Goal: Task Accomplishment & Management: Complete application form

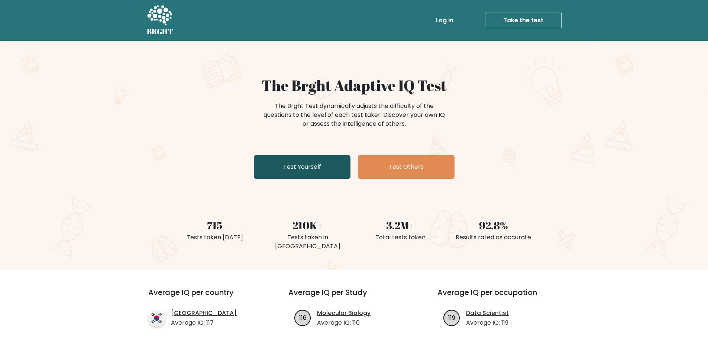
click at [295, 169] on link "Test Yourself" at bounding box center [302, 167] width 97 height 24
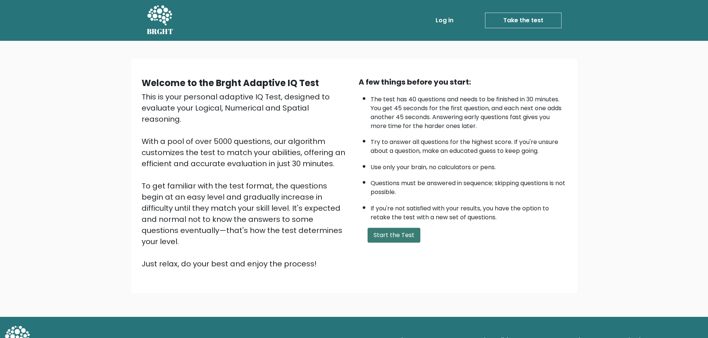
click at [388, 239] on button "Start the Test" at bounding box center [393, 235] width 53 height 15
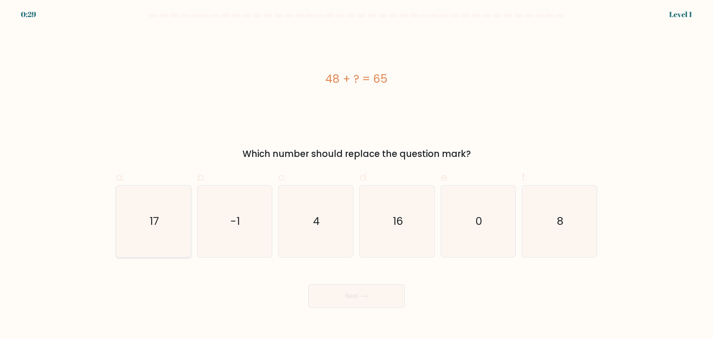
click at [161, 224] on icon "17" at bounding box center [154, 222] width 72 height 72
click at [357, 174] on input "a. 17" at bounding box center [357, 171] width 0 height 5
radio input "true"
click at [359, 295] on button "Next" at bounding box center [356, 297] width 97 height 24
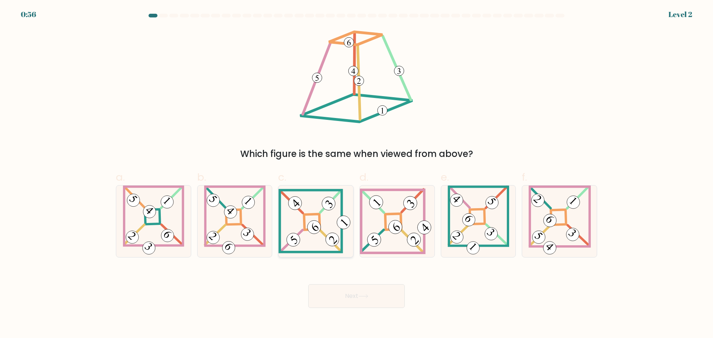
click at [318, 224] on 841 at bounding box center [314, 227] width 19 height 19
click at [357, 174] on input "c." at bounding box center [357, 171] width 0 height 5
radio input "true"
click at [366, 295] on icon at bounding box center [363, 297] width 10 height 4
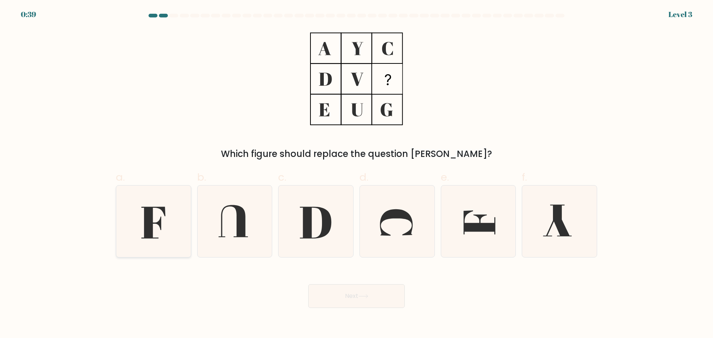
click at [159, 219] on icon at bounding box center [154, 222] width 72 height 72
click at [357, 174] on input "a." at bounding box center [357, 171] width 0 height 5
radio input "true"
click at [355, 298] on button "Next" at bounding box center [356, 297] width 97 height 24
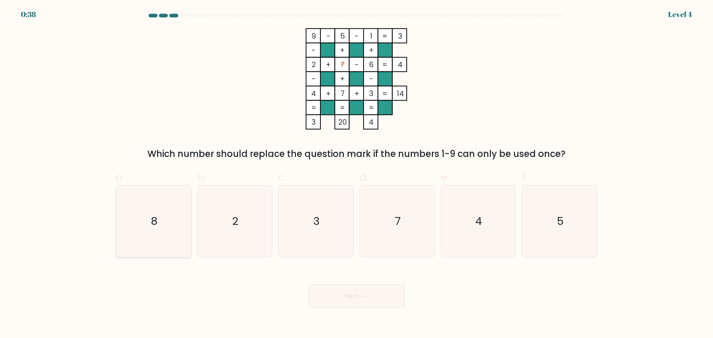
click at [152, 227] on text "8" at bounding box center [154, 221] width 7 height 15
click at [357, 174] on input "a. 8" at bounding box center [357, 171] width 0 height 5
radio input "true"
click at [365, 299] on button "Next" at bounding box center [356, 297] width 97 height 24
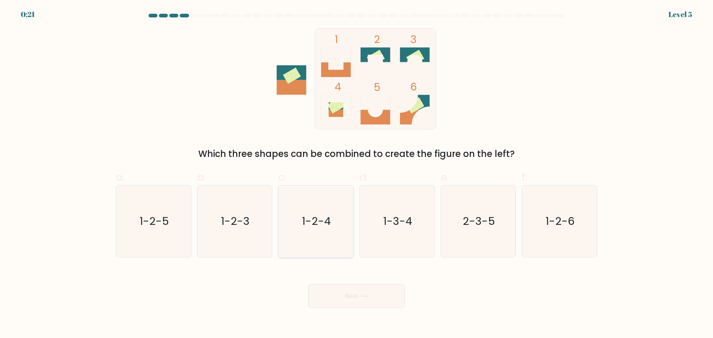
click at [331, 229] on icon "1-2-4" at bounding box center [316, 222] width 72 height 72
click at [357, 174] on input "c. 1-2-4" at bounding box center [357, 171] width 0 height 5
radio input "true"
click at [368, 298] on icon at bounding box center [363, 297] width 10 height 4
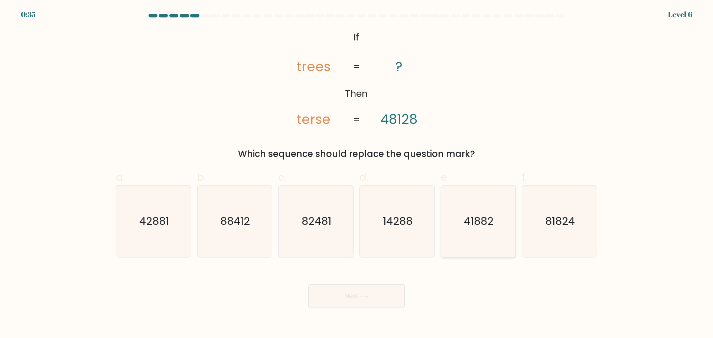
click at [482, 228] on text "41882" at bounding box center [479, 221] width 30 height 15
click at [357, 174] on input "e. 41882" at bounding box center [357, 171] width 0 height 5
radio input "true"
click at [356, 298] on button "Next" at bounding box center [356, 297] width 97 height 24
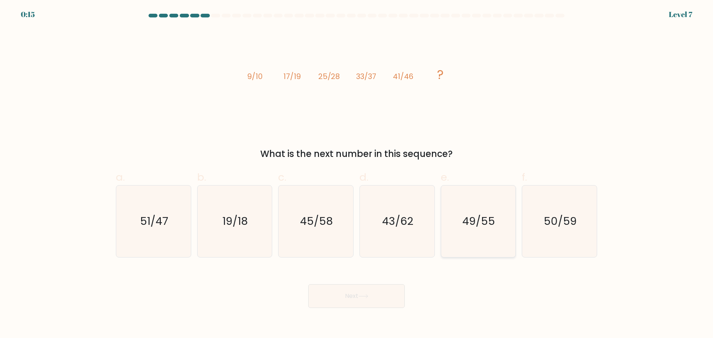
click at [494, 226] on text "49/55" at bounding box center [479, 221] width 33 height 15
click at [357, 174] on input "e. 49/55" at bounding box center [357, 171] width 0 height 5
radio input "true"
click at [372, 296] on button "Next" at bounding box center [356, 297] width 97 height 24
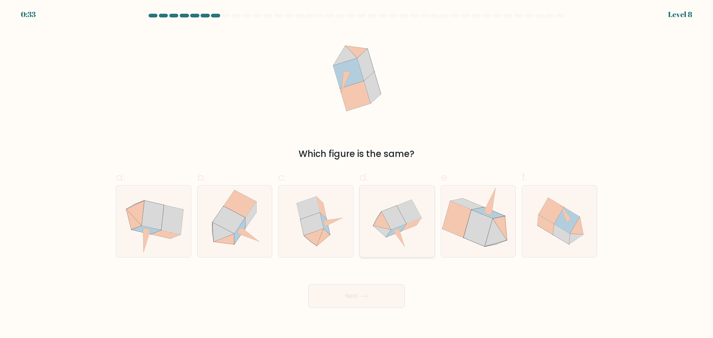
click at [397, 225] on icon at bounding box center [393, 218] width 25 height 24
click at [357, 174] on input "d." at bounding box center [357, 171] width 0 height 5
radio input "true"
click at [357, 290] on button "Next" at bounding box center [356, 297] width 97 height 24
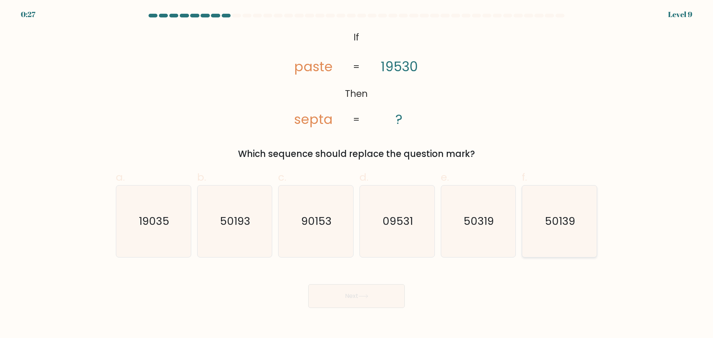
click at [560, 220] on text "50139" at bounding box center [560, 221] width 30 height 15
click at [357, 174] on input "f. 50139" at bounding box center [357, 171] width 0 height 5
radio input "true"
click at [367, 292] on button "Next" at bounding box center [356, 297] width 97 height 24
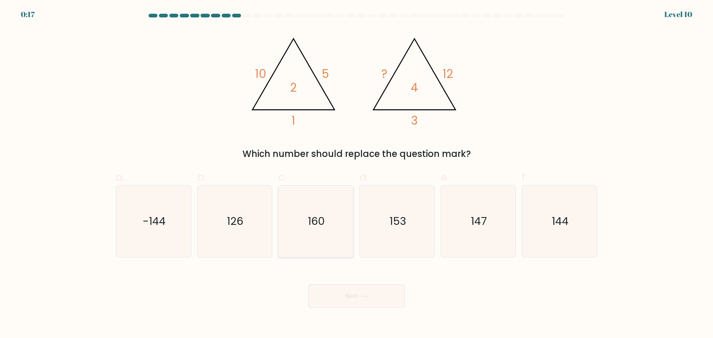
click at [324, 218] on text "160" at bounding box center [316, 221] width 17 height 15
click at [357, 174] on input "c. 160" at bounding box center [357, 171] width 0 height 5
radio input "true"
click at [344, 292] on button "Next" at bounding box center [356, 297] width 97 height 24
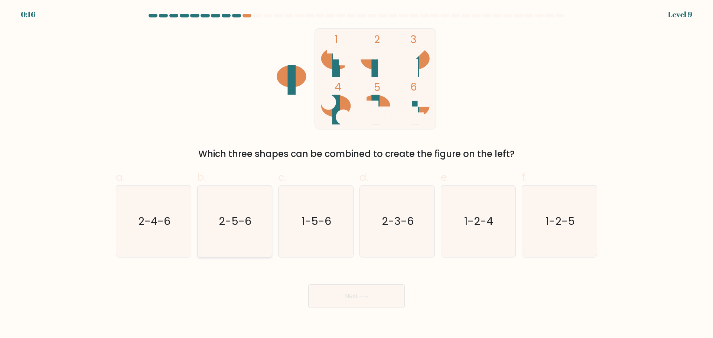
click at [238, 222] on text "2-5-6" at bounding box center [235, 221] width 33 height 15
click at [357, 174] on input "b. 2-5-6" at bounding box center [357, 171] width 0 height 5
radio input "true"
click at [371, 299] on button "Next" at bounding box center [356, 297] width 97 height 24
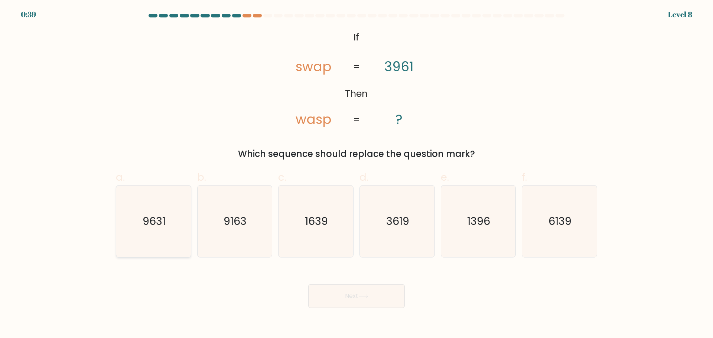
click at [160, 223] on text "9631" at bounding box center [154, 221] width 23 height 15
click at [357, 174] on input "a. 9631" at bounding box center [357, 171] width 0 height 5
radio input "true"
click at [352, 296] on button "Next" at bounding box center [356, 297] width 97 height 24
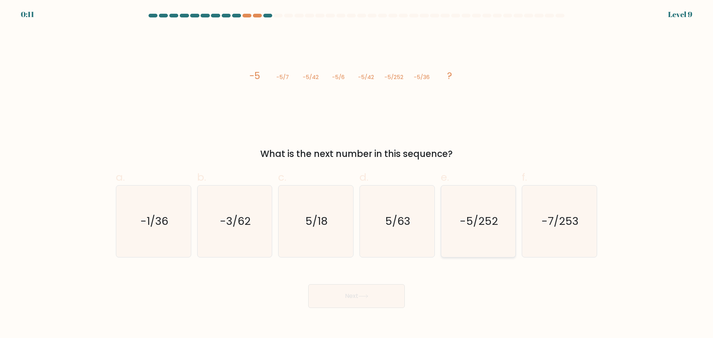
click at [487, 224] on text "-5/252" at bounding box center [479, 221] width 38 height 15
click at [357, 174] on input "e. -5/252" at bounding box center [357, 171] width 0 height 5
radio input "true"
click at [373, 293] on button "Next" at bounding box center [356, 297] width 97 height 24
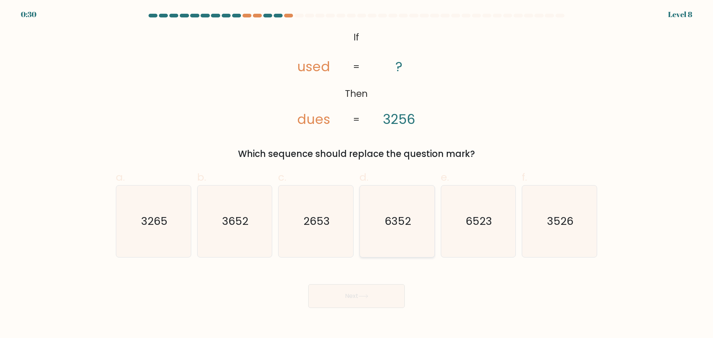
click at [403, 225] on text "6352" at bounding box center [398, 221] width 26 height 15
click at [357, 174] on input "d. 6352" at bounding box center [357, 171] width 0 height 5
radio input "true"
click at [364, 295] on icon at bounding box center [363, 297] width 10 height 4
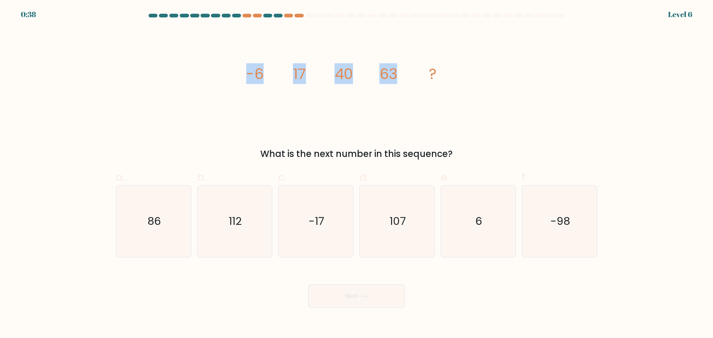
drag, startPoint x: 246, startPoint y: 76, endPoint x: 396, endPoint y: 79, distance: 150.5
click at [396, 79] on g "-6 17 40 63 ?" at bounding box center [341, 74] width 191 height 21
copy g "-6 17 40 63"
click at [160, 220] on text "86" at bounding box center [153, 221] width 13 height 15
click at [357, 174] on input "a. 86" at bounding box center [357, 171] width 0 height 5
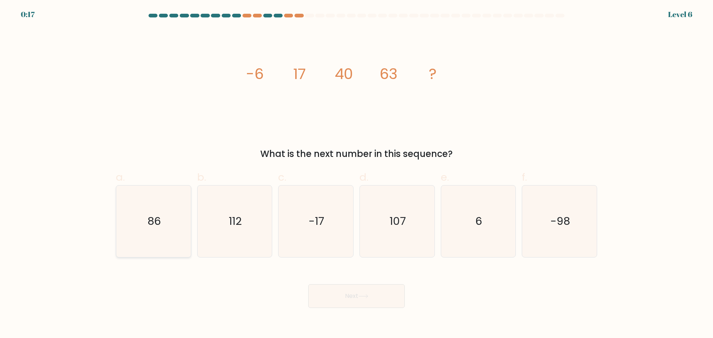
radio input "true"
click at [377, 295] on button "Next" at bounding box center [356, 297] width 97 height 24
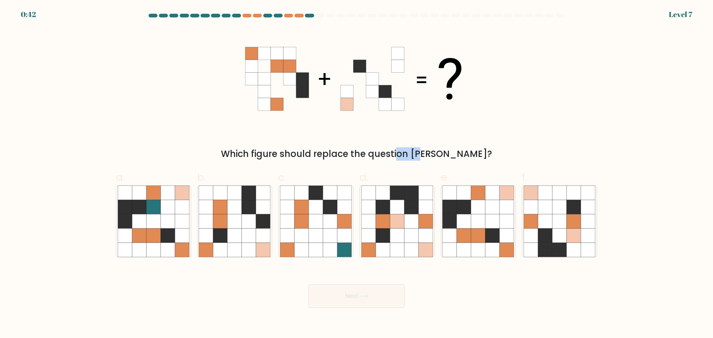
drag, startPoint x: 360, startPoint y: 155, endPoint x: 394, endPoint y: 157, distance: 33.8
click at [388, 156] on div "Which figure should replace the question mark?" at bounding box center [356, 153] width 473 height 13
click at [245, 225] on icon at bounding box center [249, 221] width 14 height 14
click at [357, 174] on input "b." at bounding box center [357, 171] width 0 height 5
radio input "true"
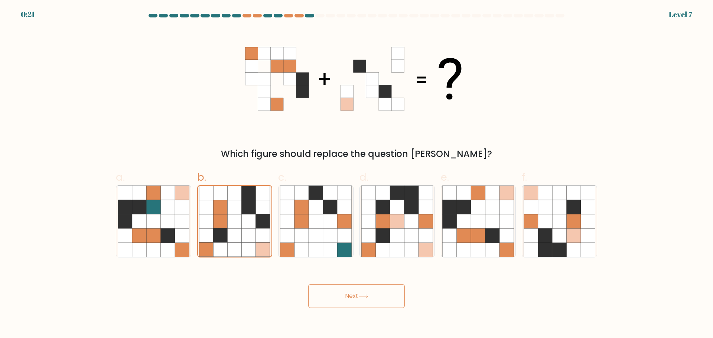
click at [363, 300] on button "Next" at bounding box center [356, 297] width 97 height 24
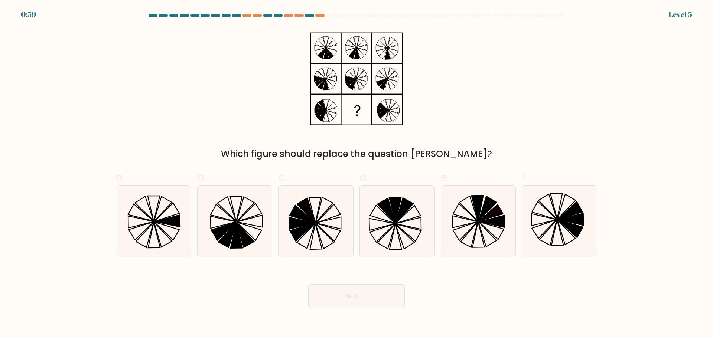
click at [134, 117] on div "Which figure should replace the question mark?" at bounding box center [356, 94] width 490 height 133
click at [307, 231] on icon at bounding box center [302, 232] width 25 height 18
click at [357, 174] on input "c." at bounding box center [357, 171] width 0 height 5
radio input "true"
click at [348, 295] on button "Next" at bounding box center [356, 297] width 97 height 24
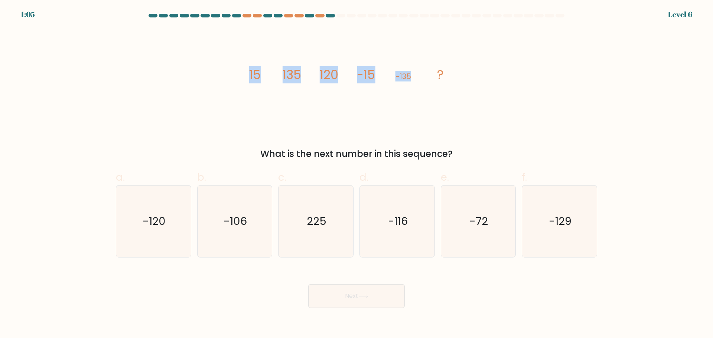
drag, startPoint x: 249, startPoint y: 78, endPoint x: 419, endPoint y: 79, distance: 170.5
click at [419, 79] on icon "image/svg+xml 15 135 120 -15 -135 ?" at bounding box center [356, 78] width 223 height 101
copy g "15 135 120 -15 -135"
click at [164, 226] on text "-120" at bounding box center [154, 221] width 23 height 15
click at [357, 174] on input "a. -120" at bounding box center [357, 171] width 0 height 5
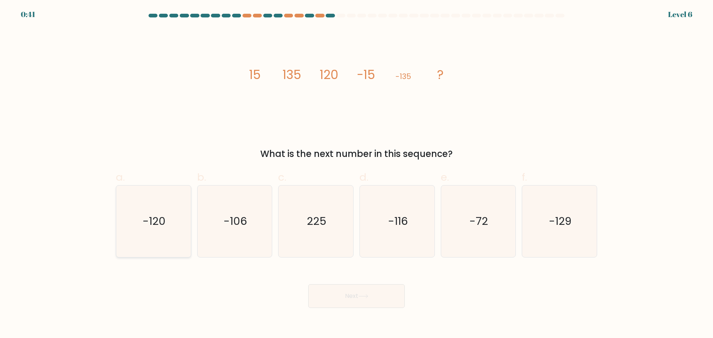
radio input "true"
click at [349, 293] on button "Next" at bounding box center [356, 297] width 97 height 24
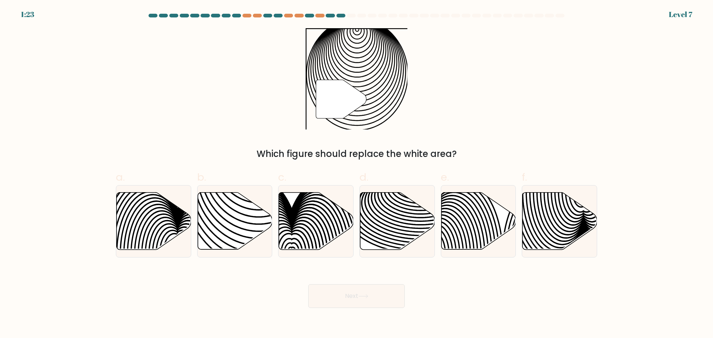
drag, startPoint x: 352, startPoint y: 302, endPoint x: 113, endPoint y: 294, distance: 239.0
click at [113, 295] on div "Next" at bounding box center [356, 288] width 490 height 42
click at [234, 208] on icon at bounding box center [235, 220] width 75 height 57
click at [357, 174] on input "b." at bounding box center [357, 171] width 0 height 5
radio input "true"
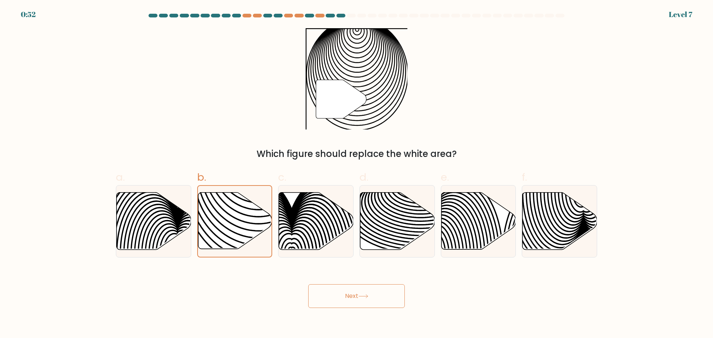
click at [355, 294] on button "Next" at bounding box center [356, 297] width 97 height 24
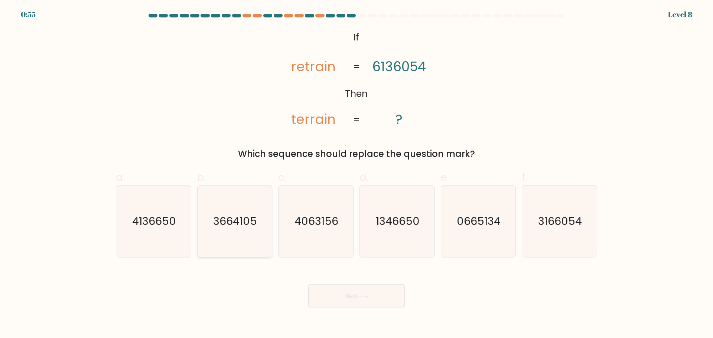
click at [244, 223] on text "3664105" at bounding box center [236, 221] width 44 height 15
click at [357, 174] on input "b. 3664105" at bounding box center [357, 171] width 0 height 5
radio input "true"
click at [364, 296] on icon at bounding box center [363, 297] width 10 height 4
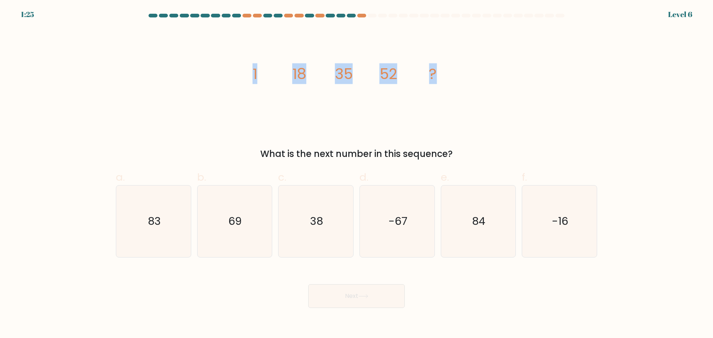
drag, startPoint x: 251, startPoint y: 79, endPoint x: 466, endPoint y: 88, distance: 215.3
click at [466, 88] on icon "image/svg+xml 1 18 35 52 ?" at bounding box center [356, 78] width 223 height 101
copy g "1 18 35 52 ?"
click at [230, 218] on text "69" at bounding box center [235, 221] width 13 height 15
click at [357, 174] on input "b. 69" at bounding box center [357, 171] width 0 height 5
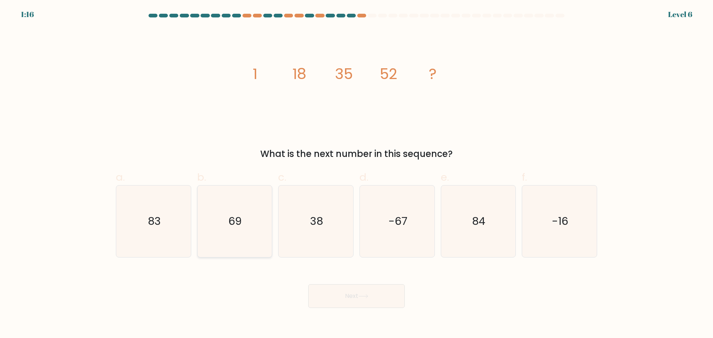
radio input "true"
click at [361, 301] on button "Next" at bounding box center [356, 297] width 97 height 24
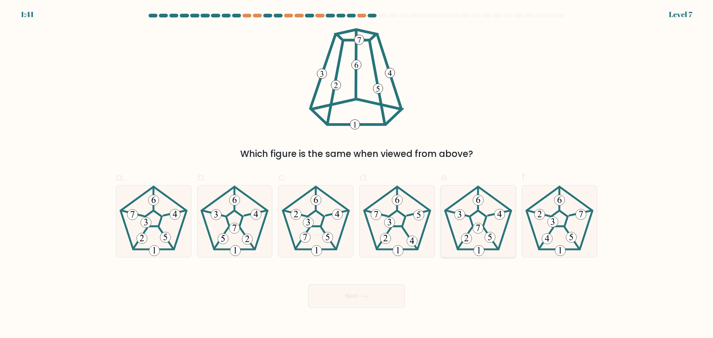
click at [478, 229] on icon at bounding box center [478, 228] width 4 height 6
click at [357, 174] on input "e." at bounding box center [357, 171] width 0 height 5
radio input "true"
click at [369, 300] on button "Next" at bounding box center [356, 297] width 97 height 24
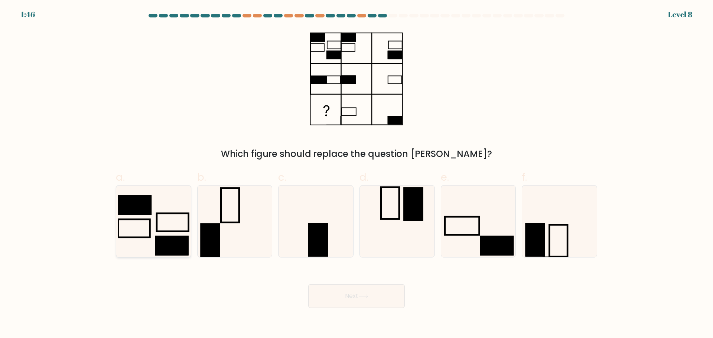
click at [159, 222] on icon at bounding box center [154, 222] width 72 height 72
click at [357, 174] on input "a." at bounding box center [357, 171] width 0 height 5
radio input "true"
click at [358, 297] on button "Next" at bounding box center [356, 297] width 97 height 24
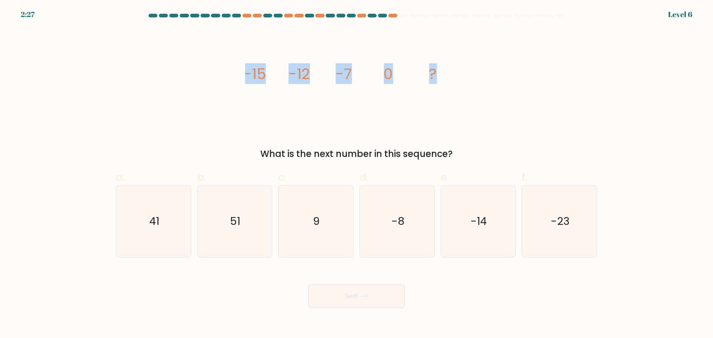
drag, startPoint x: 246, startPoint y: 75, endPoint x: 445, endPoint y: 81, distance: 199.2
click at [445, 81] on icon "image/svg+xml -15 -12 -7 0 ?" at bounding box center [356, 78] width 223 height 101
copy g "-15 -12 -7 0 ?"
drag, startPoint x: 312, startPoint y: 217, endPoint x: 319, endPoint y: 274, distance: 57.4
click at [312, 218] on icon "9" at bounding box center [316, 222] width 72 height 72
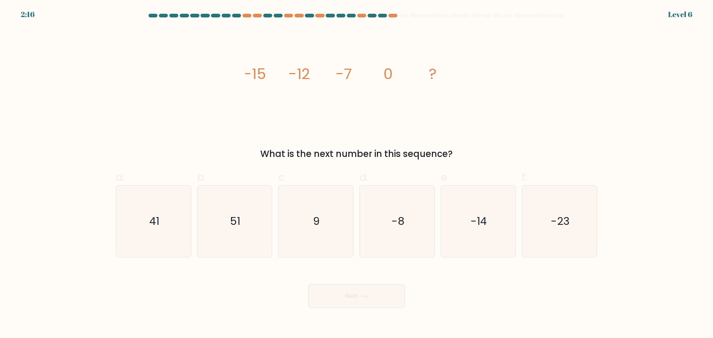
click at [357, 174] on input "c. 9" at bounding box center [357, 171] width 0 height 5
radio input "true"
click at [360, 299] on button "Next" at bounding box center [356, 297] width 97 height 24
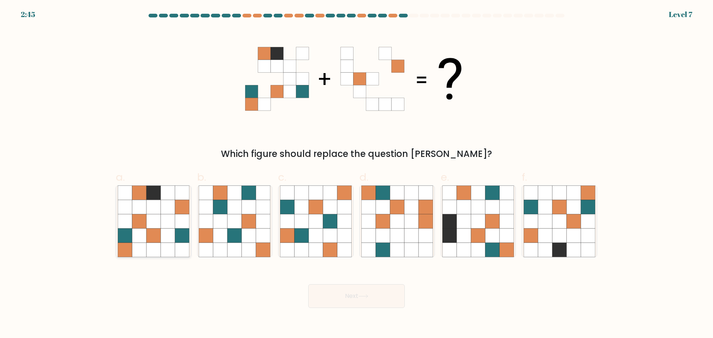
click at [168, 211] on icon at bounding box center [168, 207] width 14 height 14
click at [357, 174] on input "a." at bounding box center [357, 171] width 0 height 5
radio input "true"
click at [351, 299] on button "Next" at bounding box center [356, 297] width 97 height 24
click at [355, 296] on button "Next" at bounding box center [356, 297] width 97 height 24
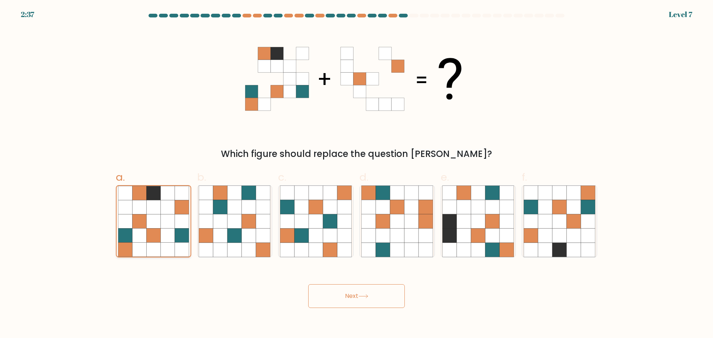
click at [159, 218] on icon at bounding box center [153, 221] width 14 height 14
click at [357, 174] on input "a." at bounding box center [357, 171] width 0 height 5
click at [362, 296] on icon at bounding box center [363, 297] width 10 height 4
click at [309, 226] on icon at bounding box center [316, 221] width 14 height 14
click at [357, 174] on input "c." at bounding box center [357, 171] width 0 height 5
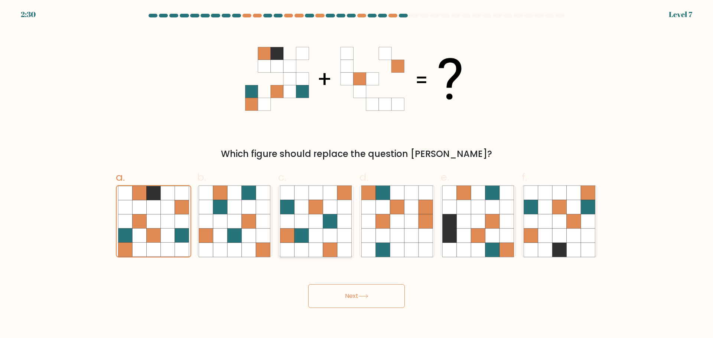
radio input "true"
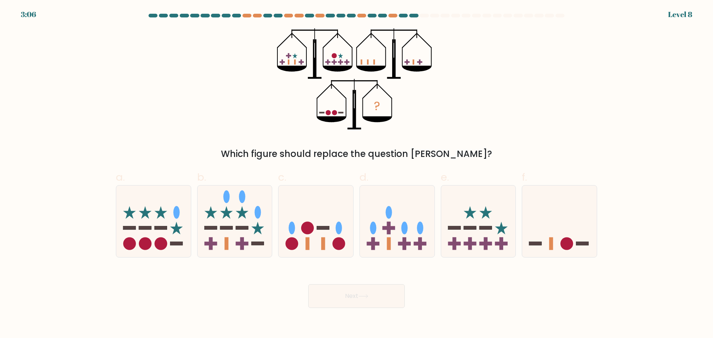
drag, startPoint x: 345, startPoint y: 153, endPoint x: 460, endPoint y: 155, distance: 114.8
click at [460, 155] on div "Which figure should replace the question mark?" at bounding box center [356, 153] width 473 height 13
click at [554, 225] on icon at bounding box center [559, 222] width 75 height 62
click at [357, 174] on input "f." at bounding box center [357, 171] width 0 height 5
radio input "true"
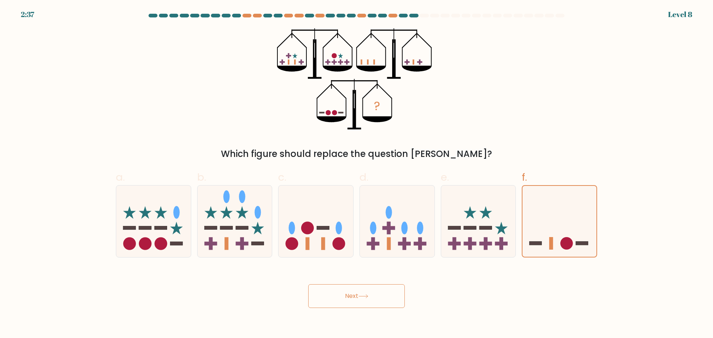
click at [355, 297] on button "Next" at bounding box center [356, 297] width 97 height 24
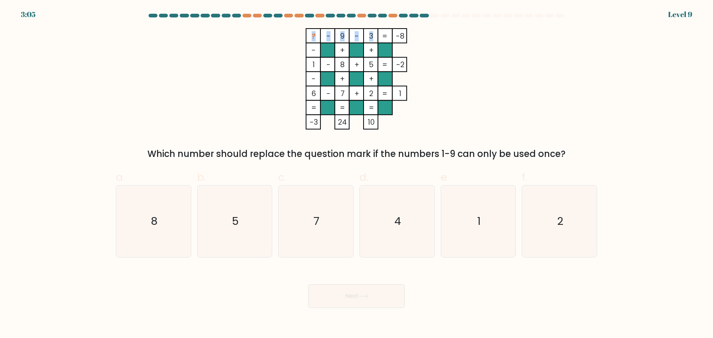
drag, startPoint x: 311, startPoint y: 35, endPoint x: 416, endPoint y: 38, distance: 105.2
click at [409, 37] on icon "? - 9 - 3 -8 - + + 1 - 8 + 5 -2 - + + 6 - 7 + 2 = 1 = = = = -3 24 10 =" at bounding box center [356, 78] width 223 height 101
click at [475, 55] on div "? - 9 - 3 -8 - + + 1 - 8 + 5 -2 - + + 6 - 7 + 2 = 1 = = = = -3 24 10 = Which nu…" at bounding box center [356, 94] width 490 height 133
click at [395, 225] on text "4" at bounding box center [397, 221] width 7 height 15
click at [357, 174] on input "d. 4" at bounding box center [357, 171] width 0 height 5
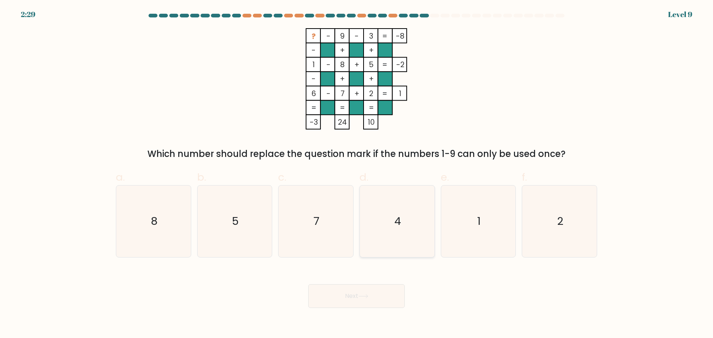
radio input "true"
click at [380, 293] on button "Next" at bounding box center [356, 297] width 97 height 24
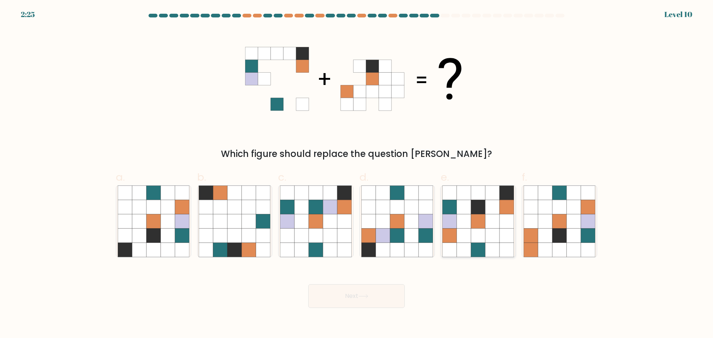
click at [457, 220] on icon at bounding box center [450, 221] width 14 height 14
click at [357, 174] on input "e." at bounding box center [357, 171] width 0 height 5
radio input "true"
click at [350, 297] on button "Next" at bounding box center [356, 297] width 97 height 24
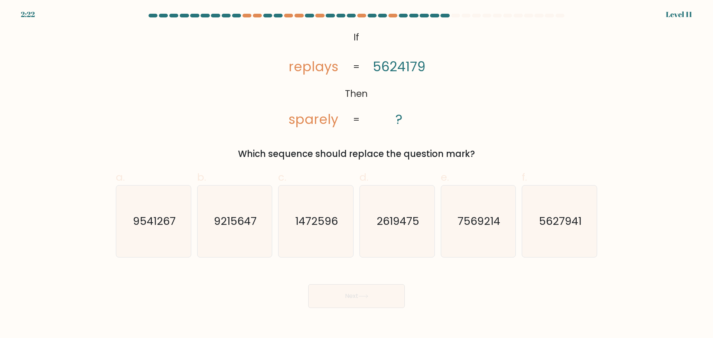
click at [378, 67] on tspan "5624179" at bounding box center [399, 67] width 53 height 18
click at [379, 66] on tspan "5624179" at bounding box center [399, 67] width 53 height 18
click at [294, 125] on tspan "sparely" at bounding box center [314, 119] width 50 height 18
click at [240, 223] on text "9215647" at bounding box center [235, 221] width 43 height 15
click at [357, 174] on input "b. 9215647" at bounding box center [357, 171] width 0 height 5
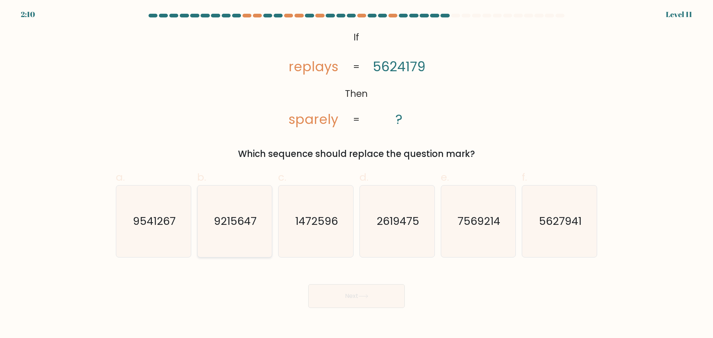
radio input "true"
click at [340, 297] on button "Next" at bounding box center [356, 297] width 97 height 24
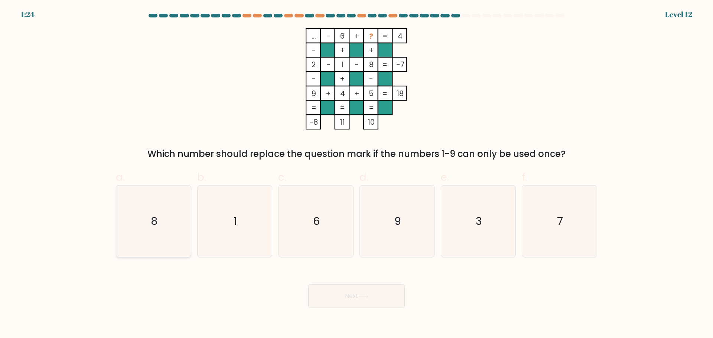
click at [165, 228] on icon "8" at bounding box center [154, 222] width 72 height 72
click at [357, 174] on input "a. 8" at bounding box center [357, 171] width 0 height 5
radio input "true"
drag, startPoint x: 491, startPoint y: 233, endPoint x: 484, endPoint y: 233, distance: 7.4
click at [491, 233] on icon "3" at bounding box center [478, 222] width 72 height 72
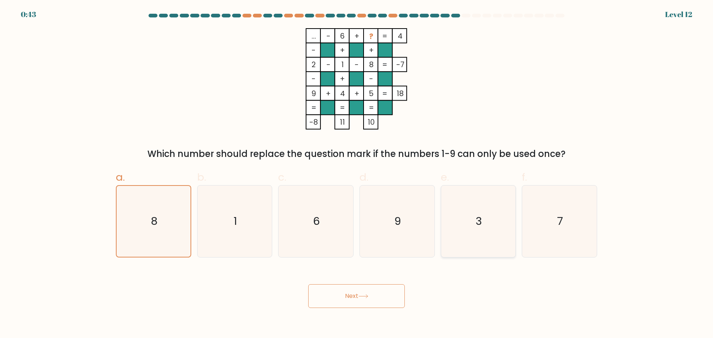
click at [357, 174] on input "e. 3" at bounding box center [357, 171] width 0 height 5
radio input "true"
click at [564, 228] on icon "7" at bounding box center [560, 222] width 72 height 72
click at [357, 174] on input "f. 7" at bounding box center [357, 171] width 0 height 5
radio input "true"
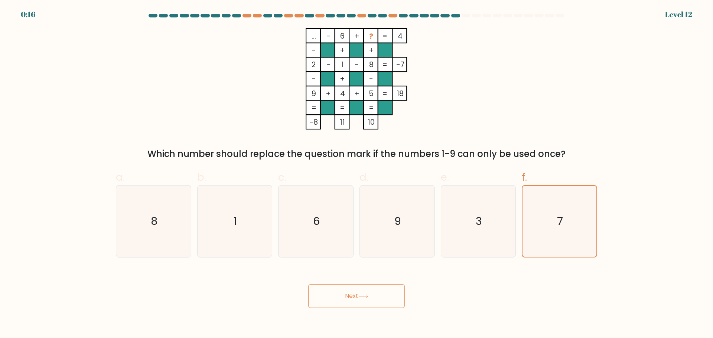
click at [373, 302] on button "Next" at bounding box center [356, 297] width 97 height 24
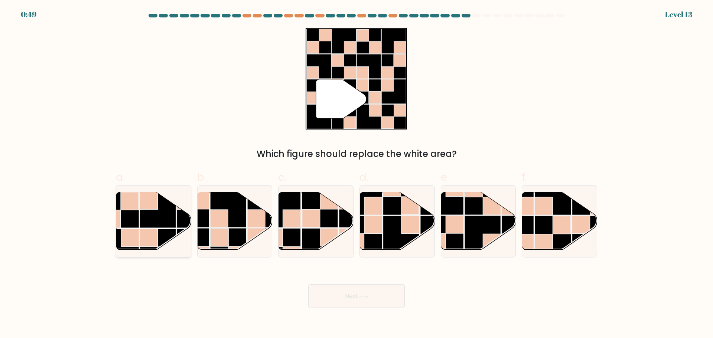
click at [142, 219] on rect at bounding box center [158, 210] width 36 height 36
click at [357, 174] on input "a." at bounding box center [357, 171] width 0 height 5
radio input "true"
click at [347, 295] on button "Next" at bounding box center [356, 297] width 97 height 24
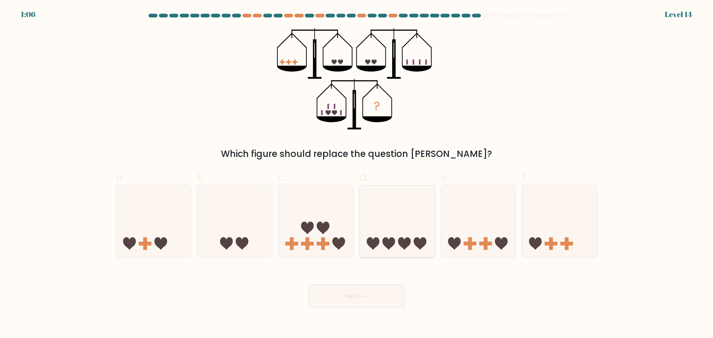
click at [407, 237] on icon at bounding box center [397, 222] width 75 height 62
click at [357, 174] on input "d." at bounding box center [357, 171] width 0 height 5
radio input "true"
click at [366, 299] on button "Next" at bounding box center [356, 297] width 97 height 24
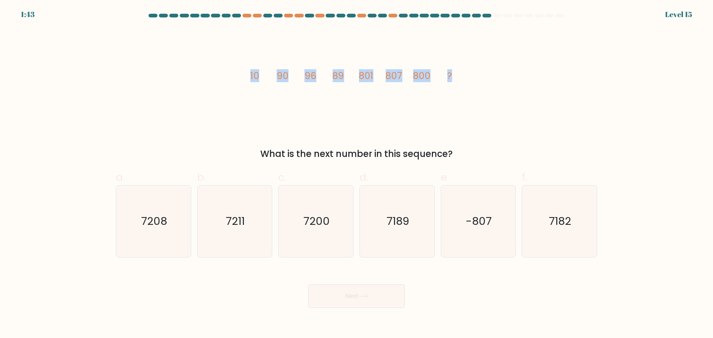
drag, startPoint x: 250, startPoint y: 77, endPoint x: 458, endPoint y: 73, distance: 208.8
click at [458, 73] on icon "image/svg+xml 10 90 96 89 801 807 800 ?" at bounding box center [356, 78] width 223 height 101
copy g "10 90 96 89 801 807 800 ?"
drag, startPoint x: 303, startPoint y: 221, endPoint x: 329, endPoint y: 254, distance: 42.1
click at [303, 221] on icon "7200" at bounding box center [316, 222] width 72 height 72
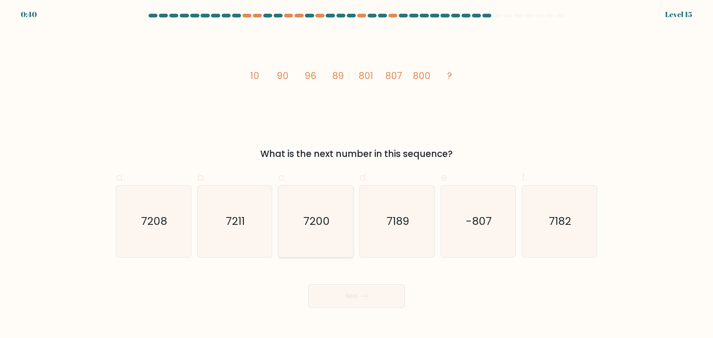
click at [357, 174] on input "c. 7200" at bounding box center [357, 171] width 0 height 5
radio input "true"
click at [364, 296] on icon at bounding box center [363, 296] width 9 height 3
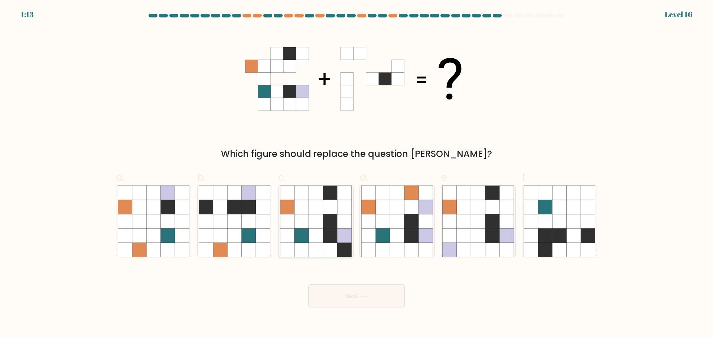
click at [308, 224] on icon at bounding box center [302, 221] width 14 height 14
click at [357, 174] on input "c." at bounding box center [357, 171] width 0 height 5
radio input "true"
click at [355, 303] on button "Next" at bounding box center [356, 297] width 97 height 24
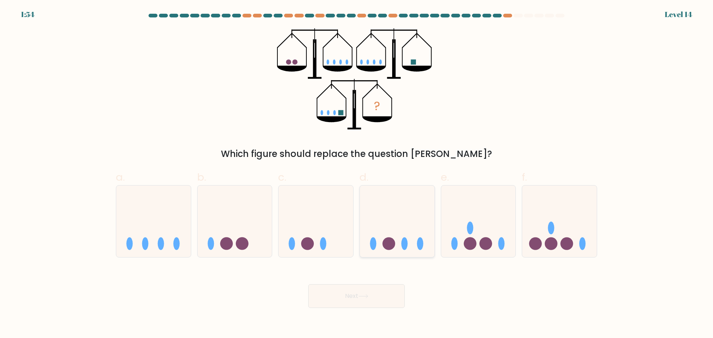
drag, startPoint x: 388, startPoint y: 213, endPoint x: 377, endPoint y: 266, distance: 53.5
click at [388, 213] on icon at bounding box center [397, 222] width 75 height 62
click at [357, 174] on input "d." at bounding box center [357, 171] width 0 height 5
radio input "true"
click at [361, 299] on button "Next" at bounding box center [356, 297] width 97 height 24
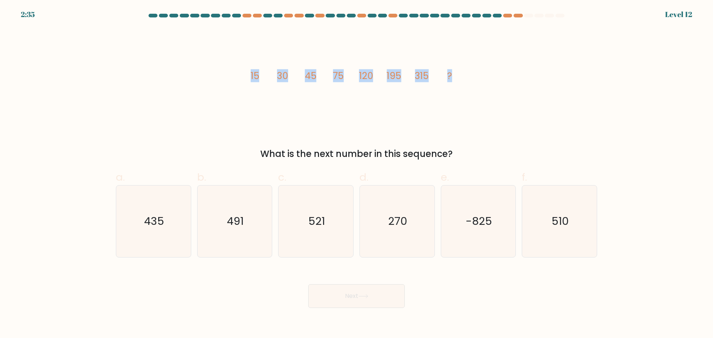
drag, startPoint x: 252, startPoint y: 76, endPoint x: 461, endPoint y: 79, distance: 209.5
click at [461, 79] on icon "image/svg+xml 15 30 45 75 120 195 315 ?" at bounding box center [356, 78] width 223 height 101
copy g "15 30 45 75 120 195 315 ?"
click at [269, 83] on icon "image/svg+xml 15 30 45 75 120 195 315 ?" at bounding box center [356, 78] width 223 height 101
drag, startPoint x: 148, startPoint y: 221, endPoint x: 175, endPoint y: 244, distance: 35.6
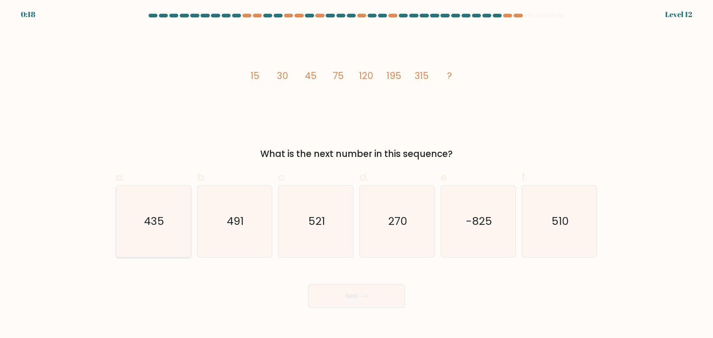
click at [148, 221] on text "435" at bounding box center [154, 221] width 20 height 15
click at [357, 174] on input "a. 435" at bounding box center [357, 171] width 0 height 5
radio input "true"
click at [357, 304] on button "Next" at bounding box center [356, 297] width 97 height 24
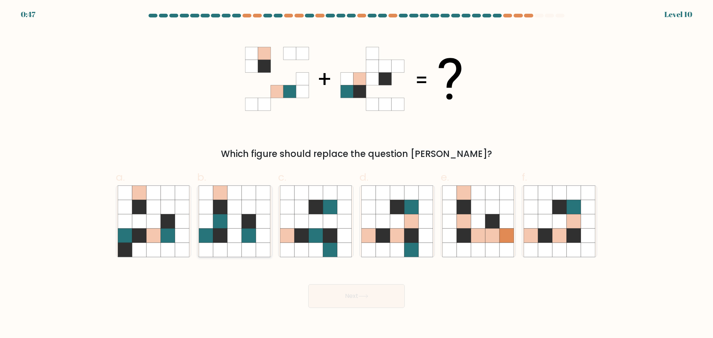
click at [214, 237] on icon at bounding box center [220, 235] width 14 height 14
click at [357, 174] on input "b." at bounding box center [357, 171] width 0 height 5
radio input "true"
click at [347, 296] on button "Next" at bounding box center [356, 297] width 97 height 24
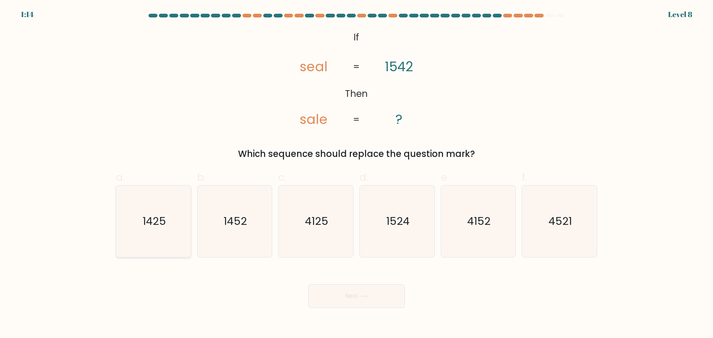
click at [160, 221] on text "1425" at bounding box center [154, 221] width 23 height 15
click at [357, 174] on input "a. 1425" at bounding box center [357, 171] width 0 height 5
radio input "true"
click at [353, 292] on button "Next" at bounding box center [356, 297] width 97 height 24
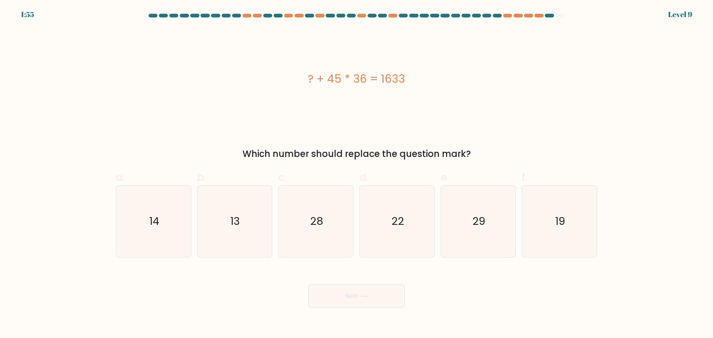
click at [313, 79] on div "? + 45 * 36 = 1633" at bounding box center [356, 79] width 481 height 17
drag, startPoint x: 309, startPoint y: 78, endPoint x: 409, endPoint y: 82, distance: 99.6
click at [409, 82] on div "? + 45 * 36 = 1633" at bounding box center [356, 79] width 481 height 17
copy div "? + 45 * 36 = 1633"
click at [241, 215] on icon "13" at bounding box center [235, 222] width 72 height 72
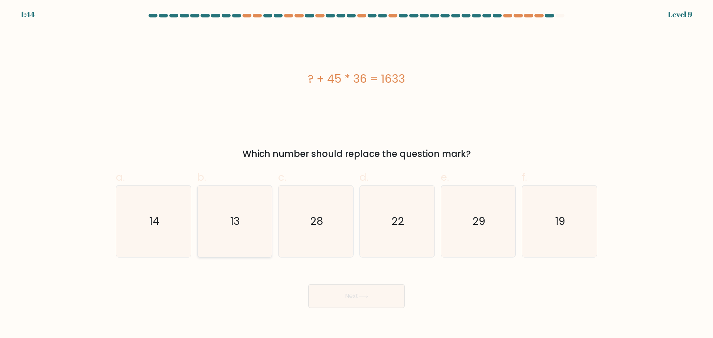
click at [357, 174] on input "b. 13" at bounding box center [357, 171] width 0 height 5
radio input "true"
click at [359, 295] on button "Next" at bounding box center [356, 297] width 97 height 24
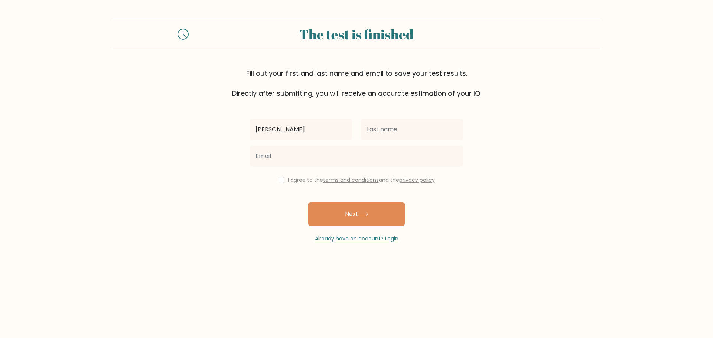
drag, startPoint x: 324, startPoint y: 129, endPoint x: 298, endPoint y: 128, distance: 25.6
click at [298, 128] on input "Maxell Gwen Quimba" at bounding box center [301, 129] width 103 height 21
type input "[PERSON_NAME]"
click at [396, 129] on input "text" at bounding box center [412, 129] width 103 height 21
paste input "Quimba"
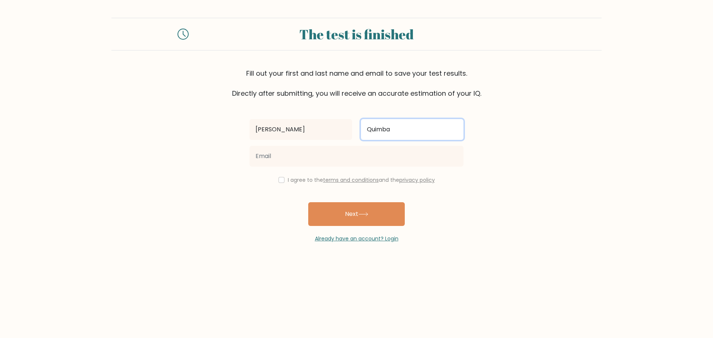
type input "Quimba"
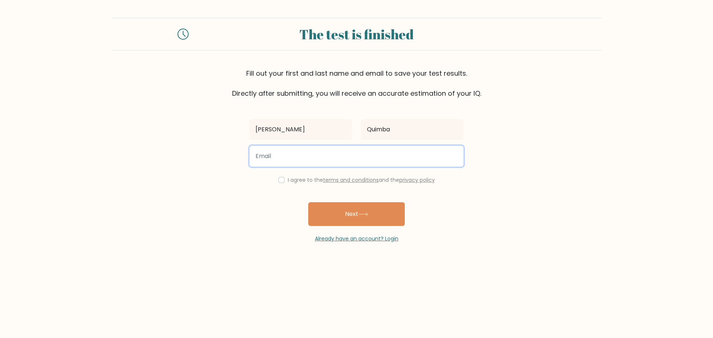
click at [295, 156] on input "email" at bounding box center [357, 156] width 214 height 21
type input "maxellgwenquimba@gmail.com"
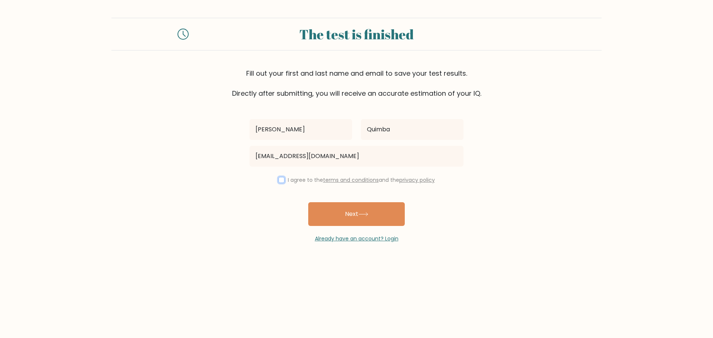
click at [279, 182] on input "checkbox" at bounding box center [282, 180] width 6 height 6
checkbox input "true"
click at [360, 216] on button "Next" at bounding box center [356, 214] width 97 height 24
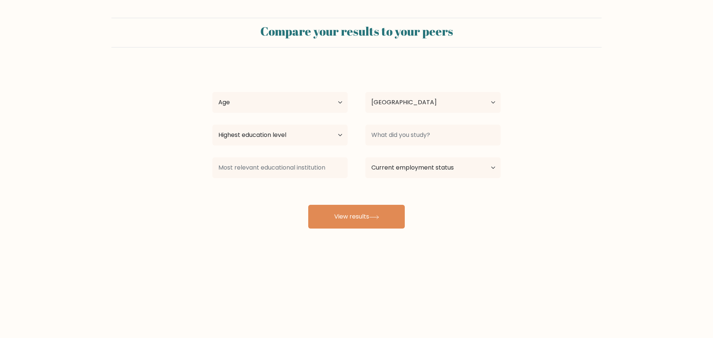
select select "PH"
click at [337, 98] on select "Age Under [DEMOGRAPHIC_DATA] [DEMOGRAPHIC_DATA] [DEMOGRAPHIC_DATA] [DEMOGRAPHIC…" at bounding box center [279, 102] width 135 height 21
select select "35_44"
click at [212, 92] on select "Age Under [DEMOGRAPHIC_DATA] [DEMOGRAPHIC_DATA] [DEMOGRAPHIC_DATA] [DEMOGRAPHIC…" at bounding box center [279, 102] width 135 height 21
click at [295, 142] on select "Highest education level No schooling Primary Lower Secondary Upper Secondary Oc…" at bounding box center [279, 135] width 135 height 21
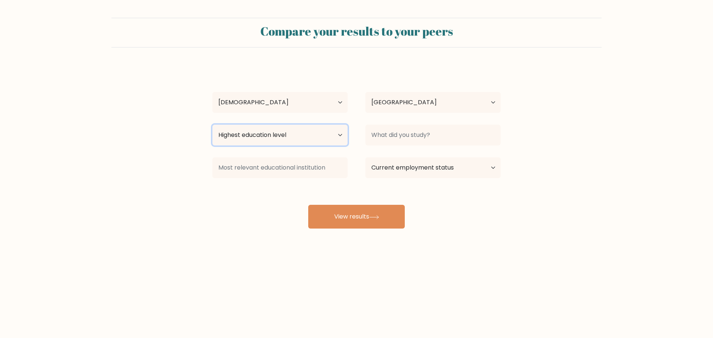
select select "masters_degree"
click at [212, 125] on select "Highest education level No schooling Primary Lower Secondary Upper Secondary Oc…" at bounding box center [279, 135] width 135 height 21
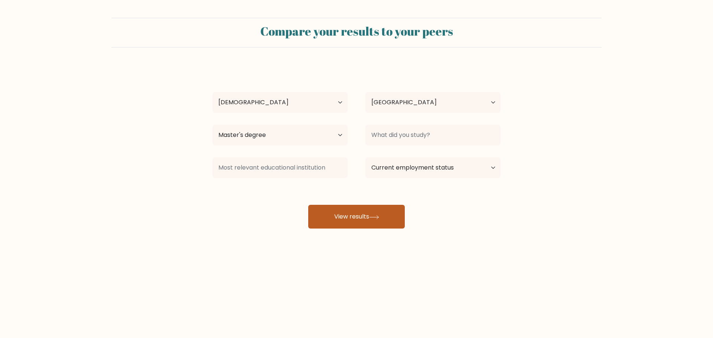
click at [361, 217] on button "View results" at bounding box center [356, 217] width 97 height 24
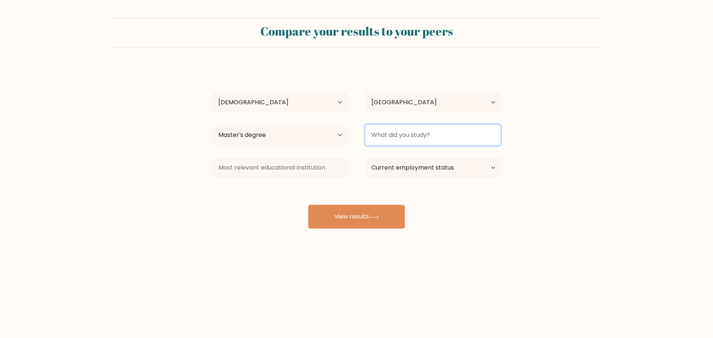
click at [428, 136] on input at bounding box center [433, 135] width 135 height 21
drag, startPoint x: 396, startPoint y: 134, endPoint x: 329, endPoint y: 137, distance: 67.7
click at [329, 137] on div "Highest education level No schooling Primary Lower Secondary Upper Secondary Oc…" at bounding box center [357, 135] width 306 height 27
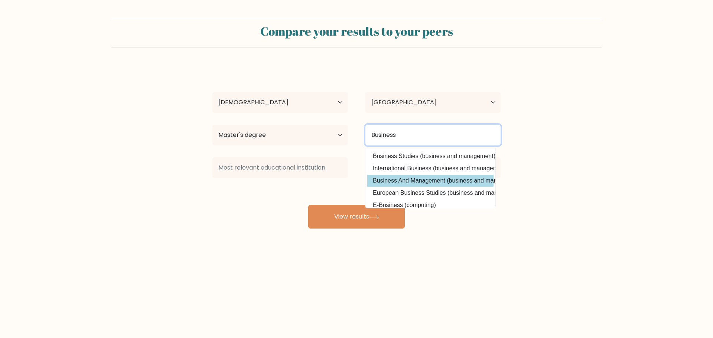
type input "Business"
click at [415, 180] on div "[PERSON_NAME] Age Under [DEMOGRAPHIC_DATA] [DEMOGRAPHIC_DATA] [DEMOGRAPHIC_DATA…" at bounding box center [356, 146] width 297 height 163
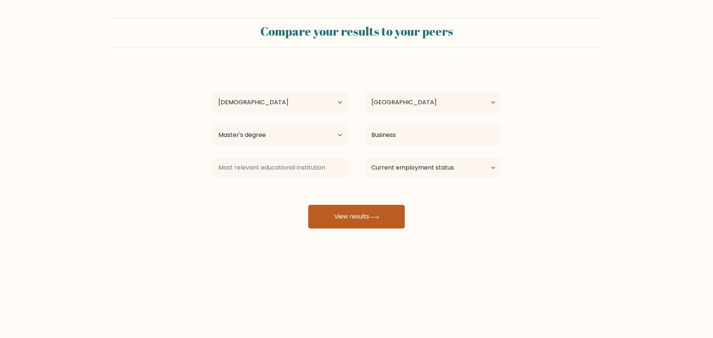
click at [368, 217] on button "View results" at bounding box center [356, 217] width 97 height 24
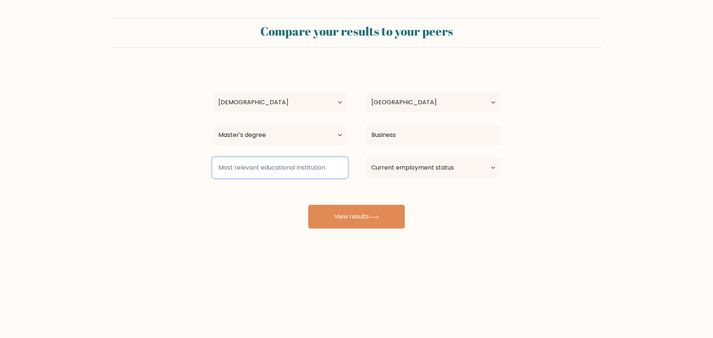
click at [288, 169] on input at bounding box center [279, 168] width 135 height 21
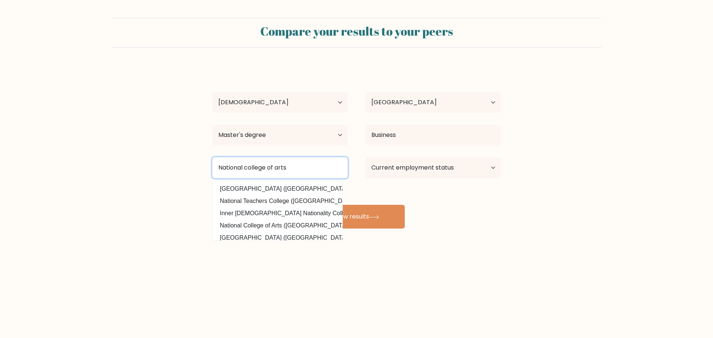
drag, startPoint x: 288, startPoint y: 166, endPoint x: 268, endPoint y: 169, distance: 20.2
click at [268, 169] on input "National college of arts" at bounding box center [279, 168] width 135 height 21
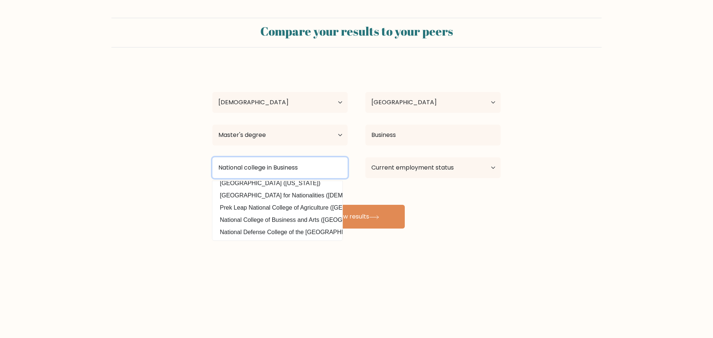
scroll to position [72, 0]
type input "National college in Business"
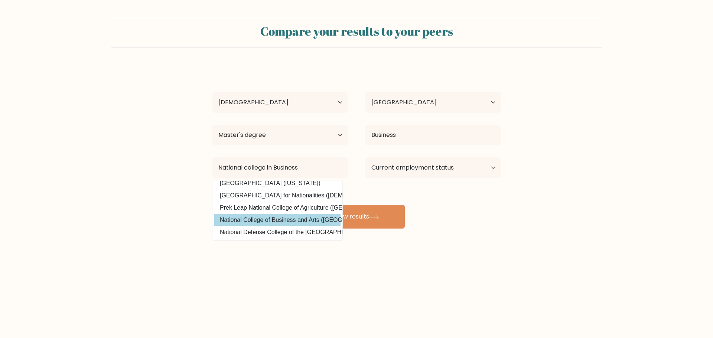
click at [279, 216] on div "[PERSON_NAME] Age Under [DEMOGRAPHIC_DATA] [DEMOGRAPHIC_DATA] [DEMOGRAPHIC_DATA…" at bounding box center [356, 146] width 297 height 163
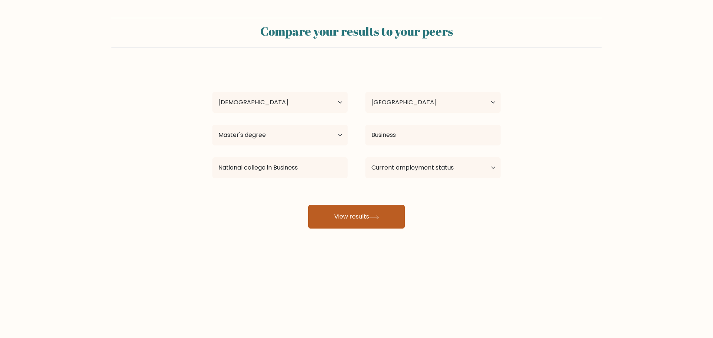
click at [356, 220] on button "View results" at bounding box center [356, 217] width 97 height 24
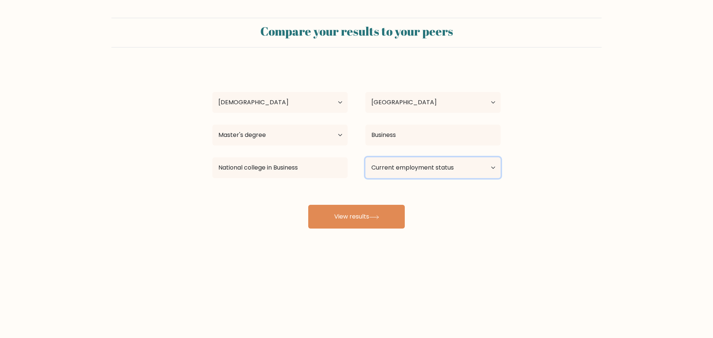
click at [490, 162] on select "Current employment status Employed Student Retired Other / prefer not to answer" at bounding box center [433, 168] width 135 height 21
select select "other"
click at [366, 158] on select "Current employment status Employed Student Retired Other / prefer not to answer" at bounding box center [433, 168] width 135 height 21
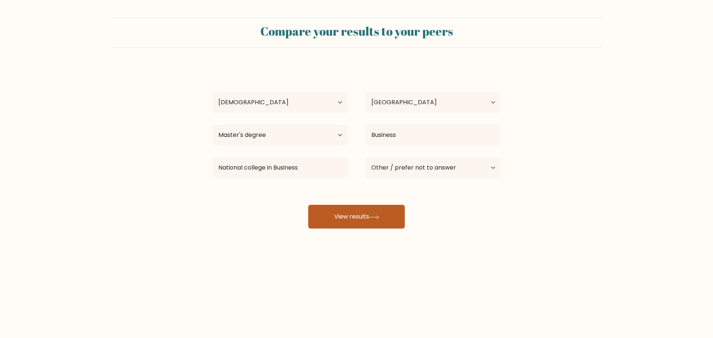
click at [353, 219] on button "View results" at bounding box center [356, 217] width 97 height 24
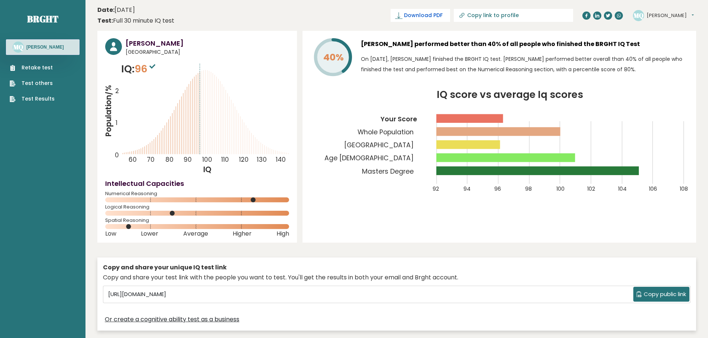
click at [442, 16] on span "Download PDF" at bounding box center [423, 16] width 39 height 8
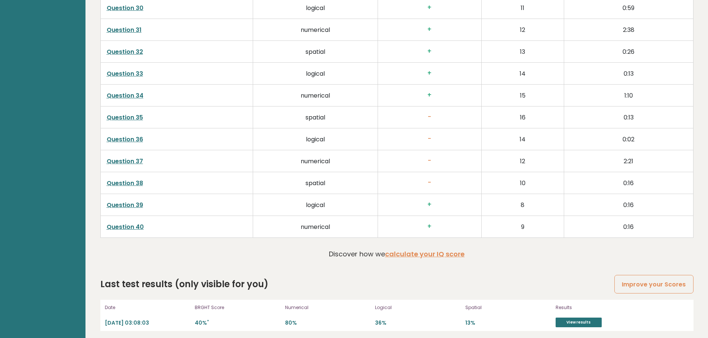
scroll to position [1899, 0]
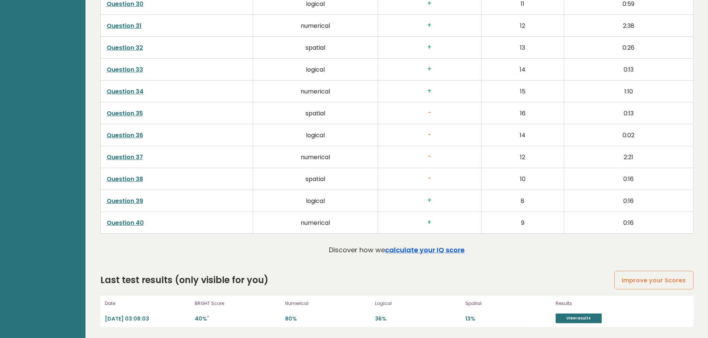
click at [412, 252] on link "calculate your IQ score" at bounding box center [424, 250] width 79 height 9
click at [574, 319] on link "View results" at bounding box center [578, 319] width 46 height 10
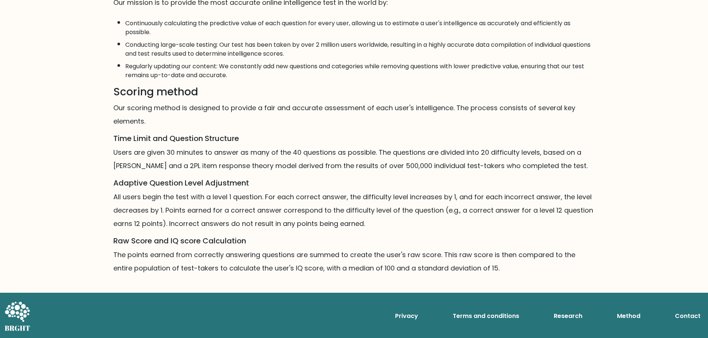
scroll to position [376, 0]
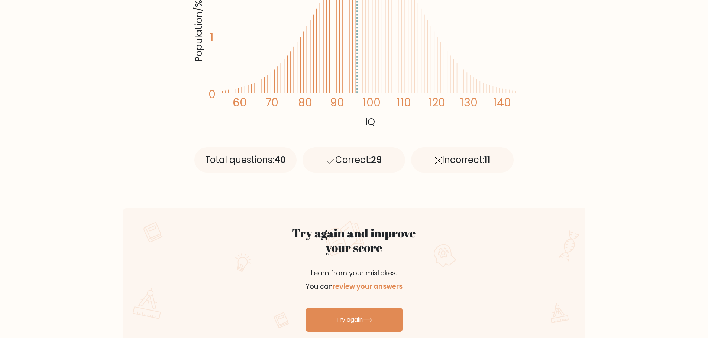
scroll to position [223, 0]
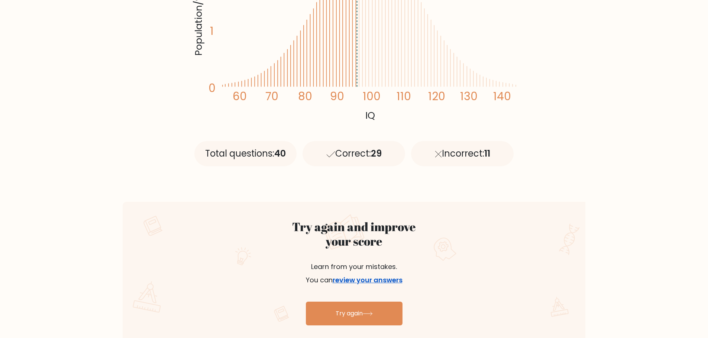
click at [363, 281] on link "review your answers" at bounding box center [367, 280] width 70 height 9
